Goal: Entertainment & Leisure: Consume media (video, audio)

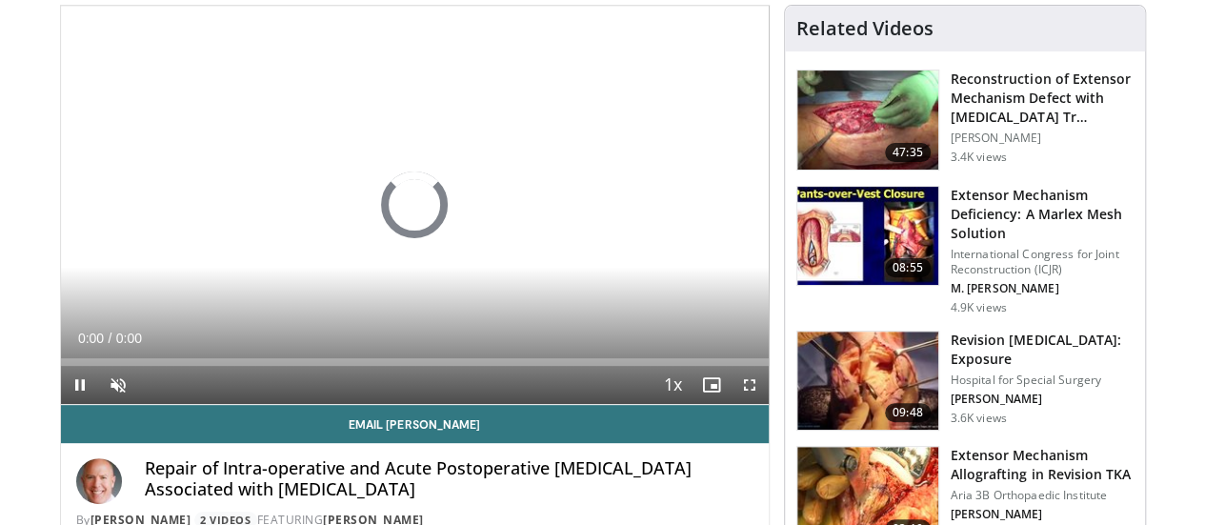
scroll to position [189, 0]
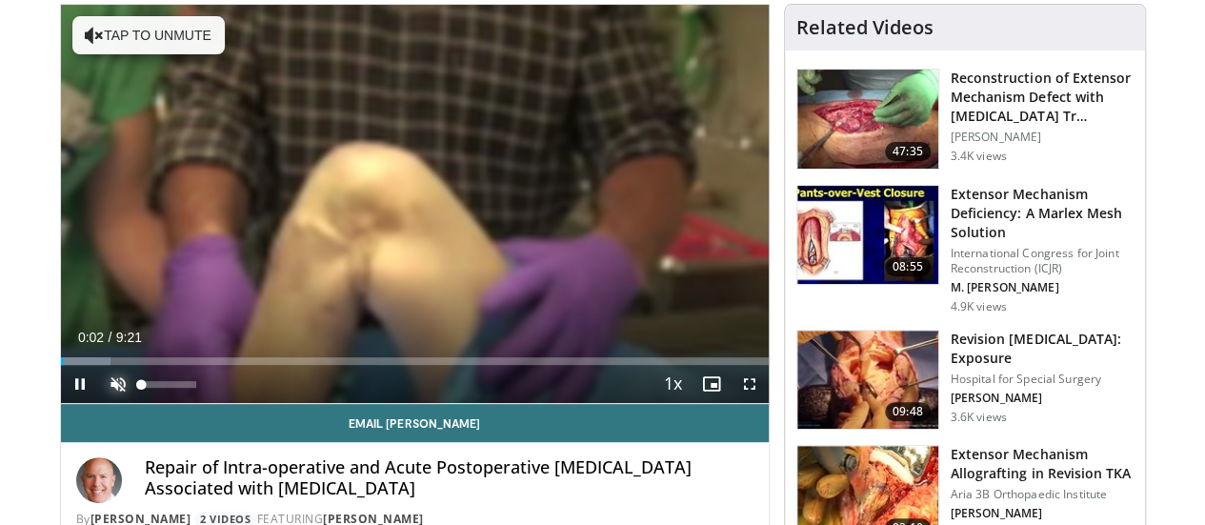
click at [99, 403] on span "Video Player" at bounding box center [118, 384] width 38 height 38
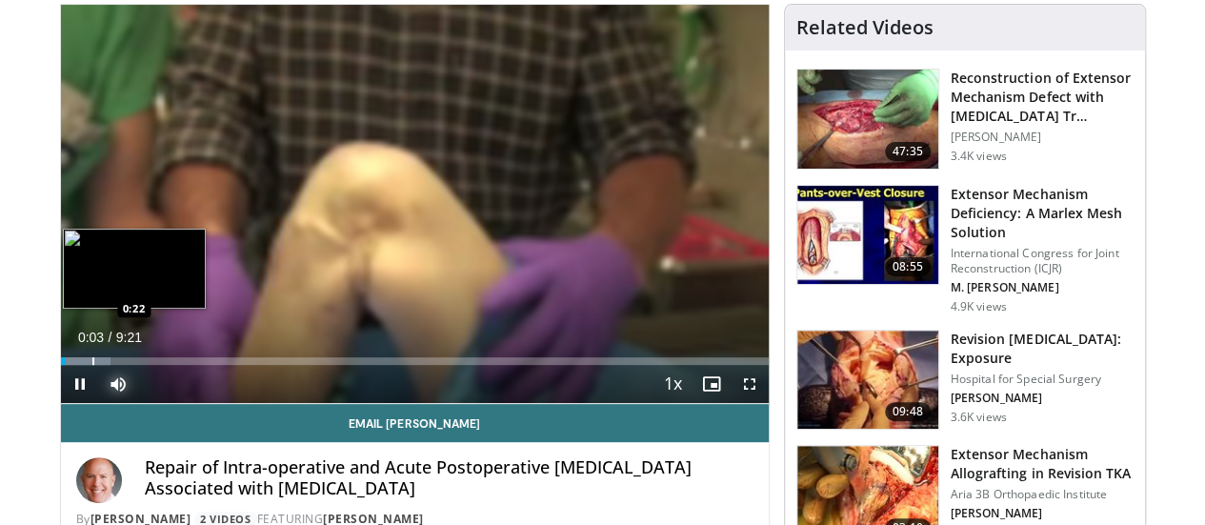
click at [92, 365] on div "Progress Bar" at bounding box center [93, 361] width 2 height 8
click at [108, 365] on div "Loaded : 10.69% 0:25 1:09" at bounding box center [415, 356] width 708 height 18
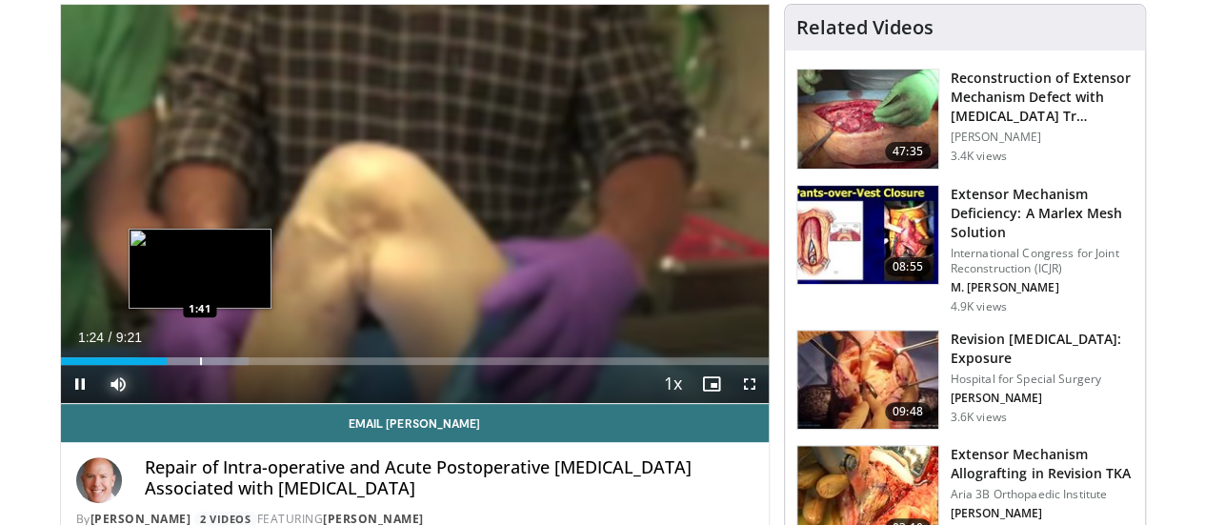
click at [151, 365] on div "Loaded : 26.64% 1:24 1:41" at bounding box center [415, 356] width 708 height 18
click at [218, 365] on div "Progress Bar" at bounding box center [219, 361] width 2 height 8
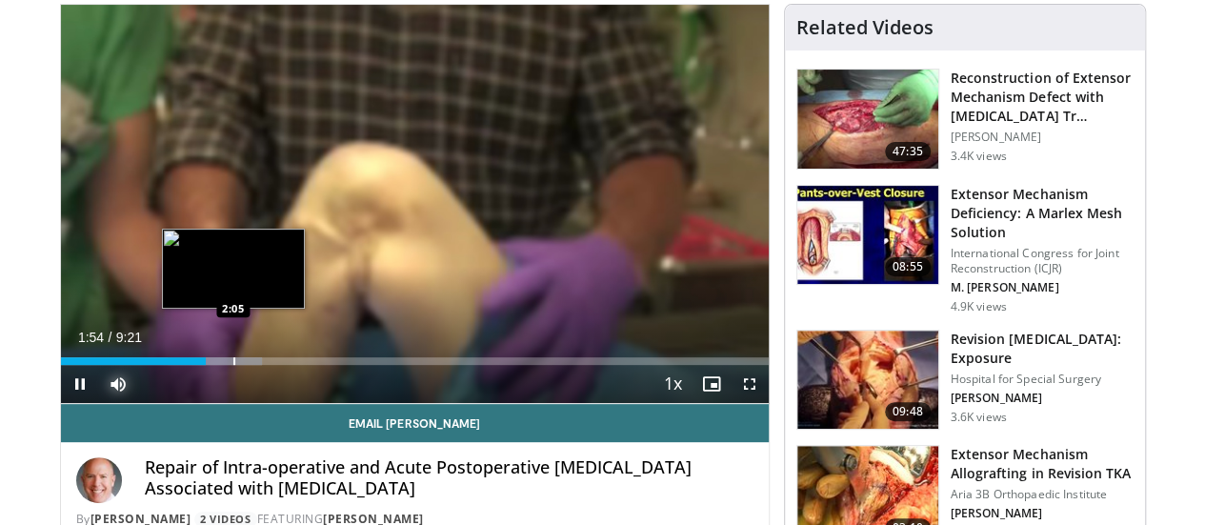
click at [233, 365] on div "Progress Bar" at bounding box center [234, 361] width 2 height 8
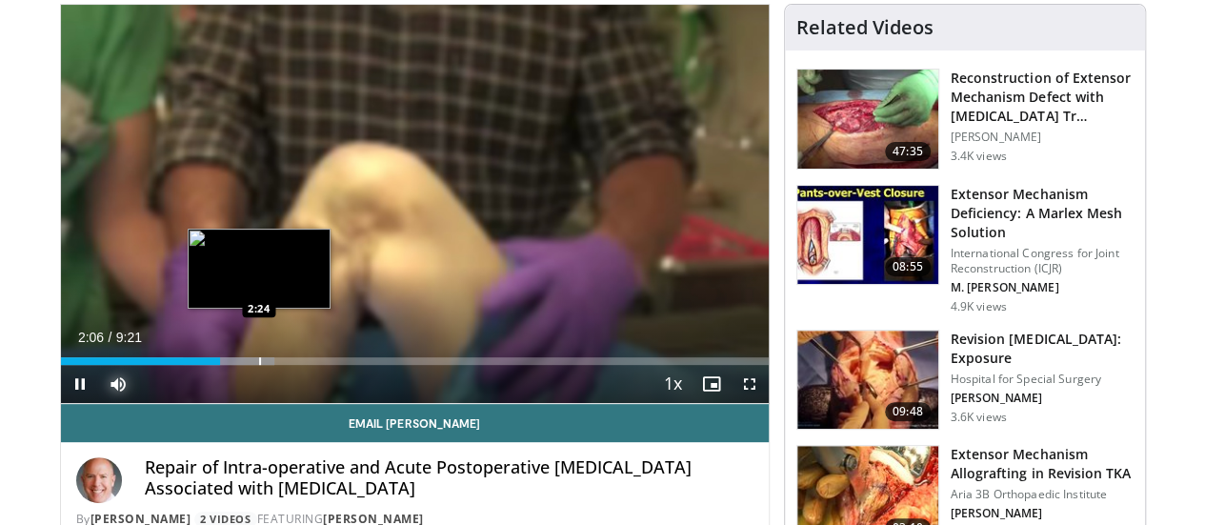
click at [259, 365] on div "Progress Bar" at bounding box center [260, 361] width 2 height 8
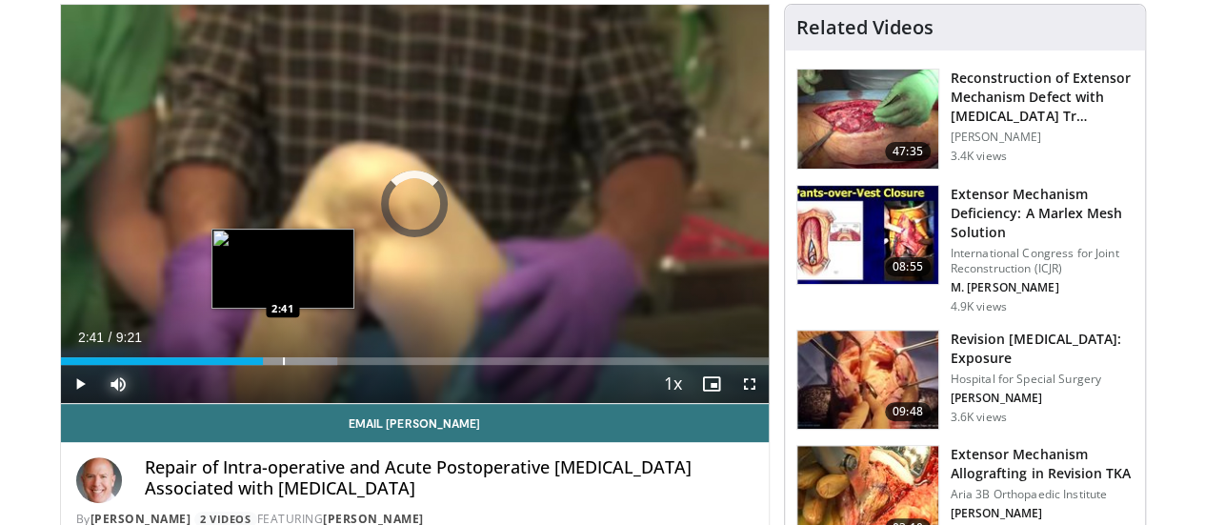
click at [283, 365] on div "Progress Bar" at bounding box center [284, 361] width 2 height 8
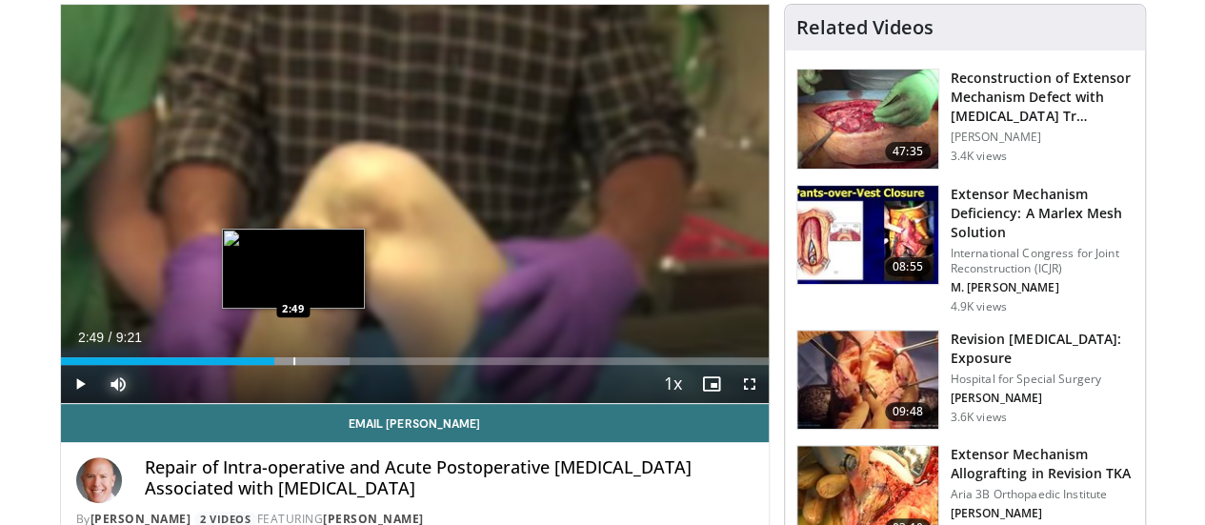
click at [293, 365] on div "Progress Bar" at bounding box center [294, 361] width 2 height 8
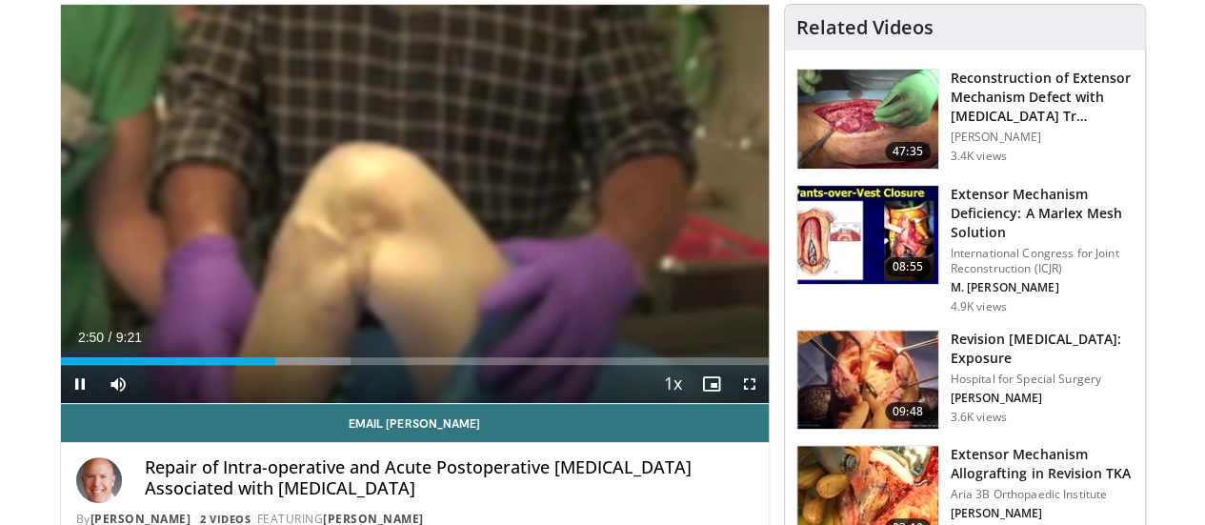
click at [268, 403] on div "Current Time 2:50 / Duration 9:21 Pause Skip Backward Skip Forward Mute 0% Load…" at bounding box center [415, 384] width 708 height 38
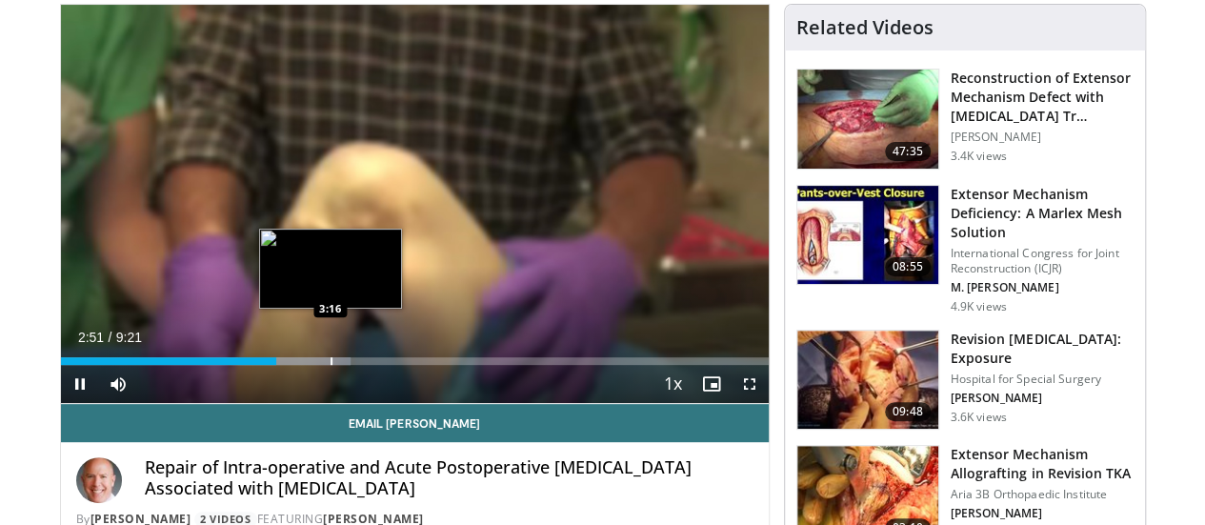
click at [330, 365] on div "Progress Bar" at bounding box center [331, 361] width 2 height 8
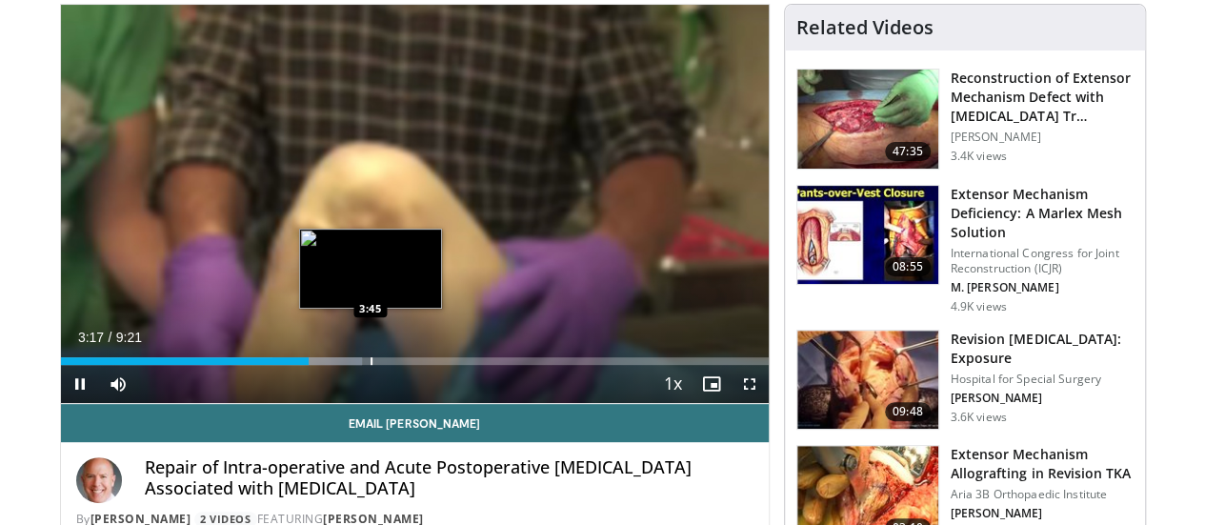
click at [370, 365] on div "Progress Bar" at bounding box center [371, 361] width 2 height 8
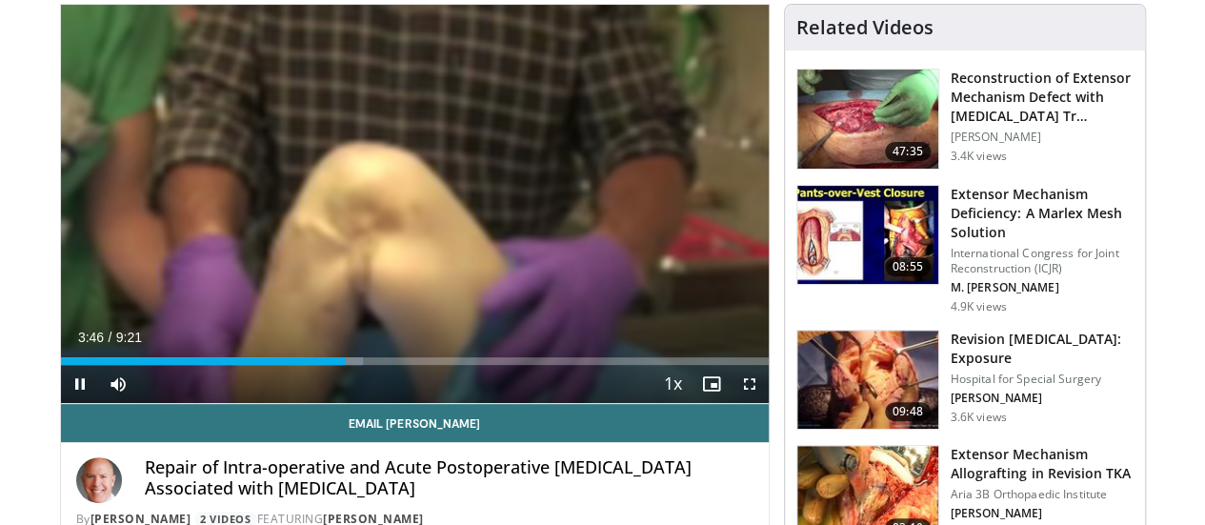
click at [372, 400] on div "Current Time 3:46 / Duration 9:21 Pause Skip Backward Skip Forward Mute 0% Load…" at bounding box center [415, 384] width 708 height 38
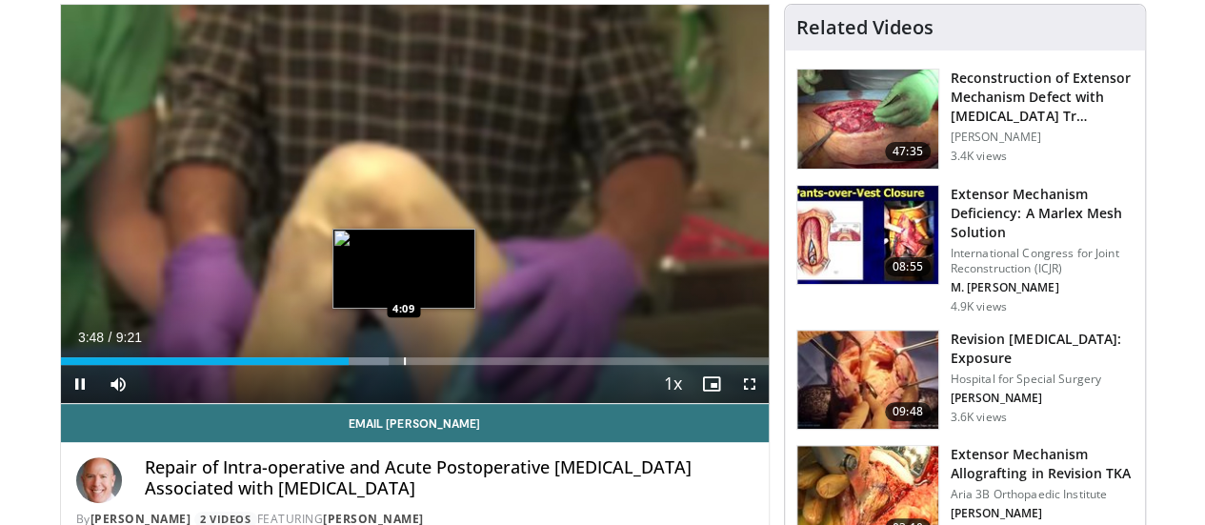
click at [404, 365] on div "Progress Bar" at bounding box center [405, 361] width 2 height 8
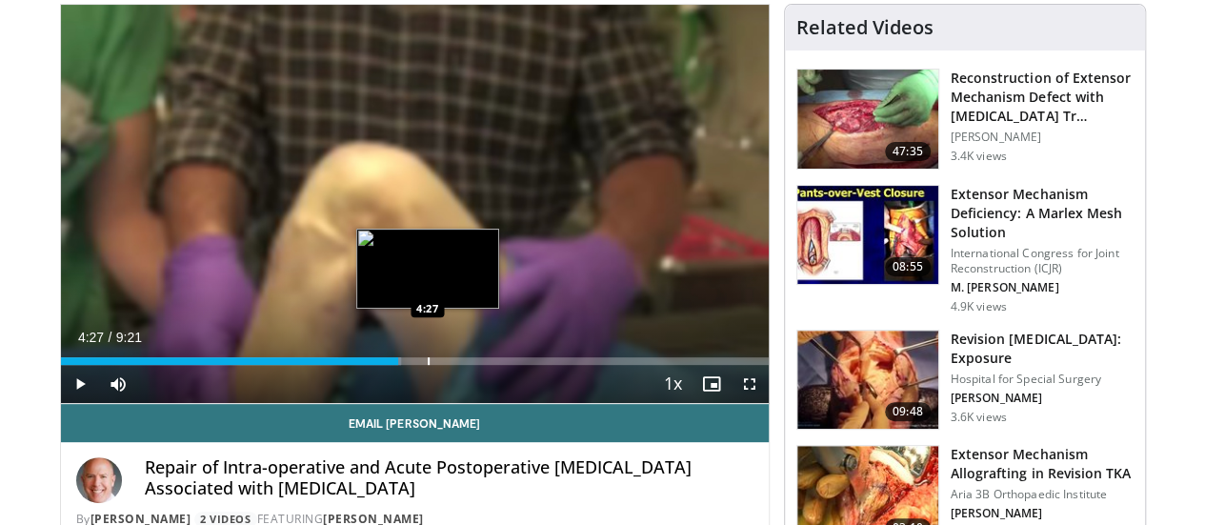
click at [428, 365] on div "Progress Bar" at bounding box center [429, 361] width 2 height 8
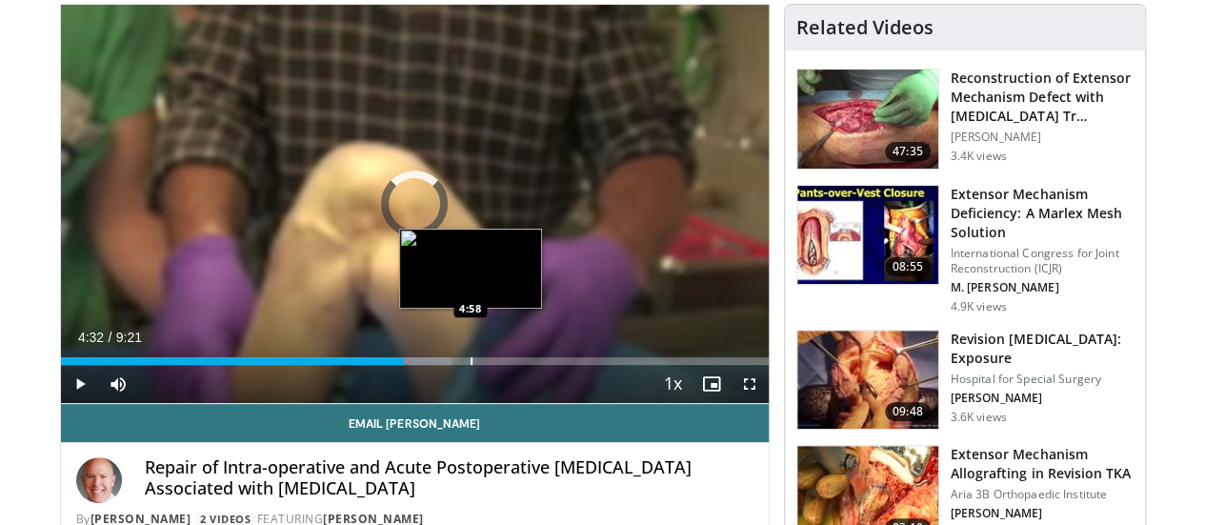
click at [470, 365] on div "Progress Bar" at bounding box center [471, 361] width 2 height 8
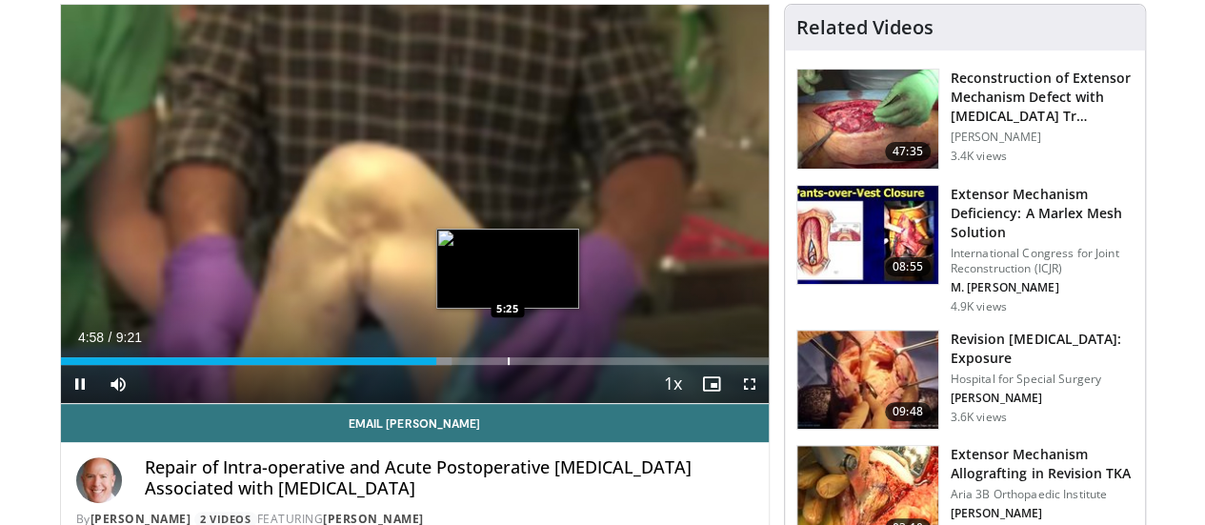
click at [508, 365] on div "Progress Bar" at bounding box center [509, 361] width 2 height 8
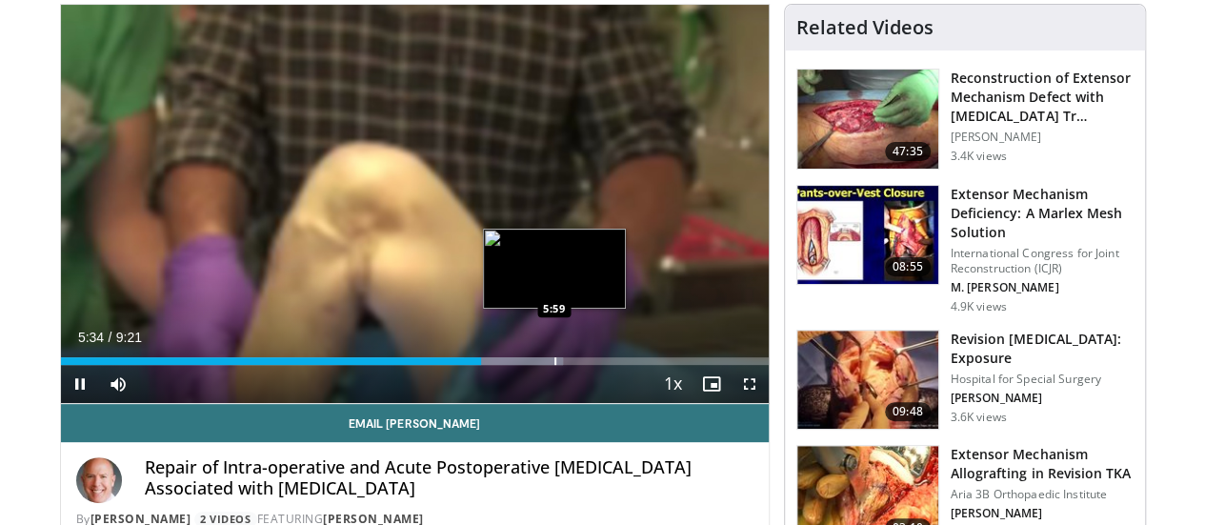
click at [505, 365] on div "Loaded : 71.05% 5:34 5:59" at bounding box center [415, 356] width 708 height 18
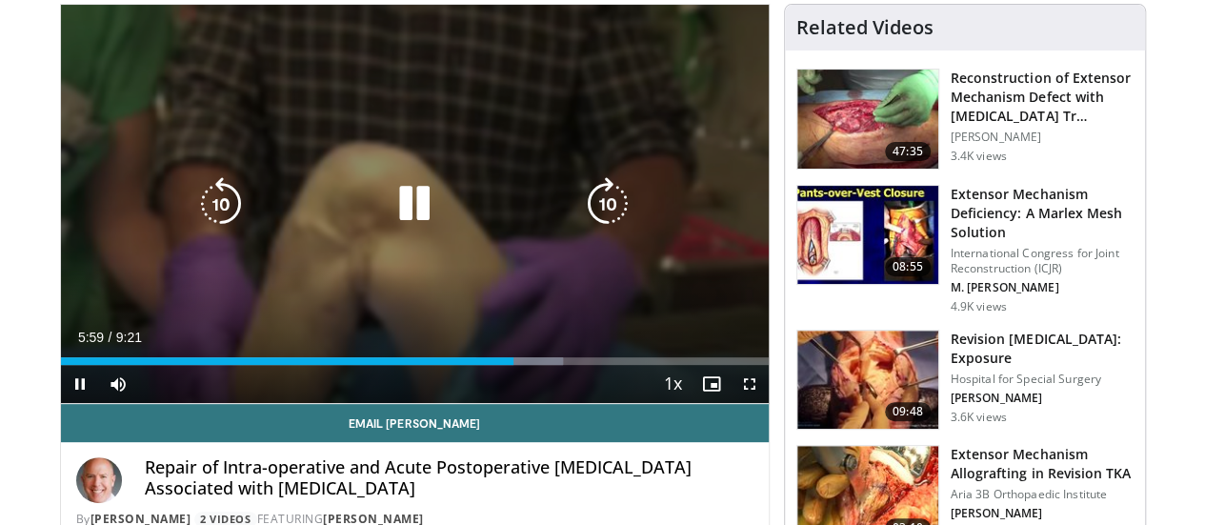
click at [459, 259] on div "10 seconds Tap to unmute" at bounding box center [415, 204] width 708 height 398
